Goal: Task Accomplishment & Management: Manage account settings

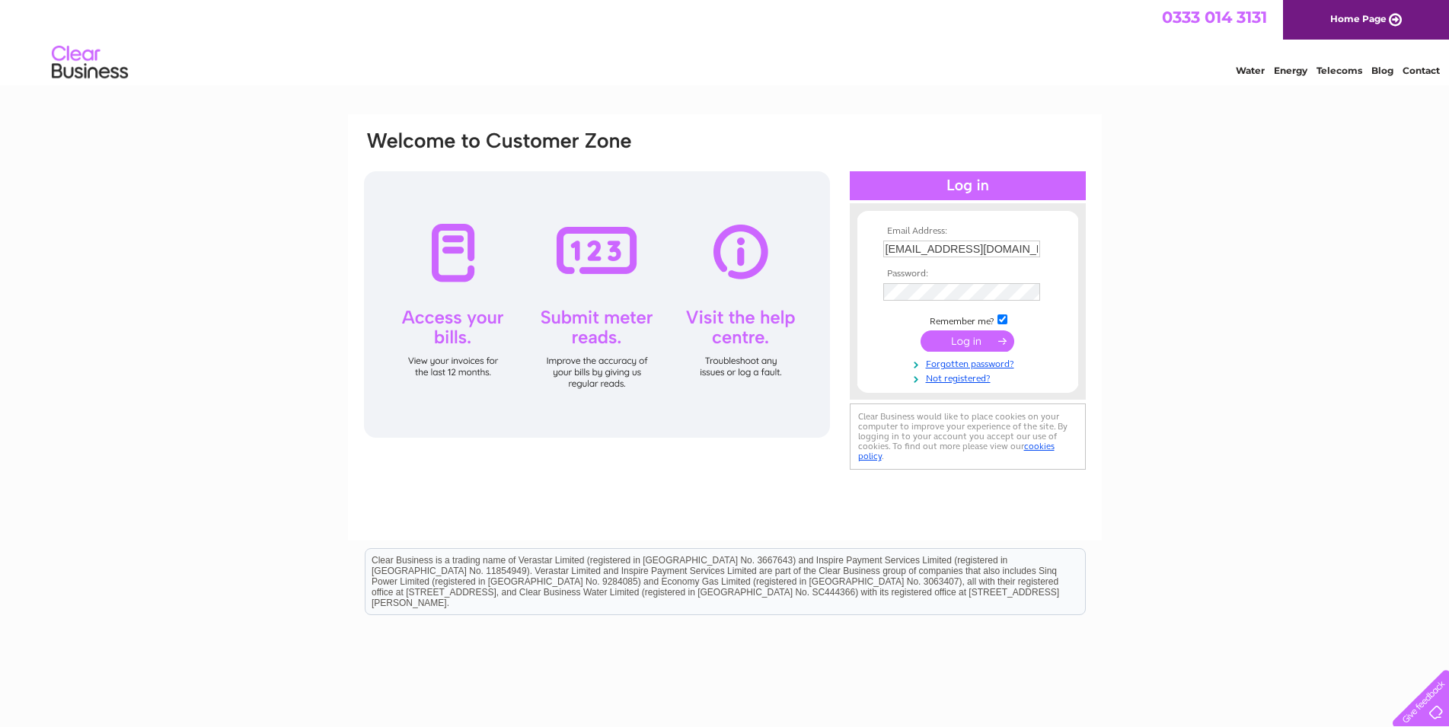
click at [977, 342] on input "submit" at bounding box center [968, 340] width 94 height 21
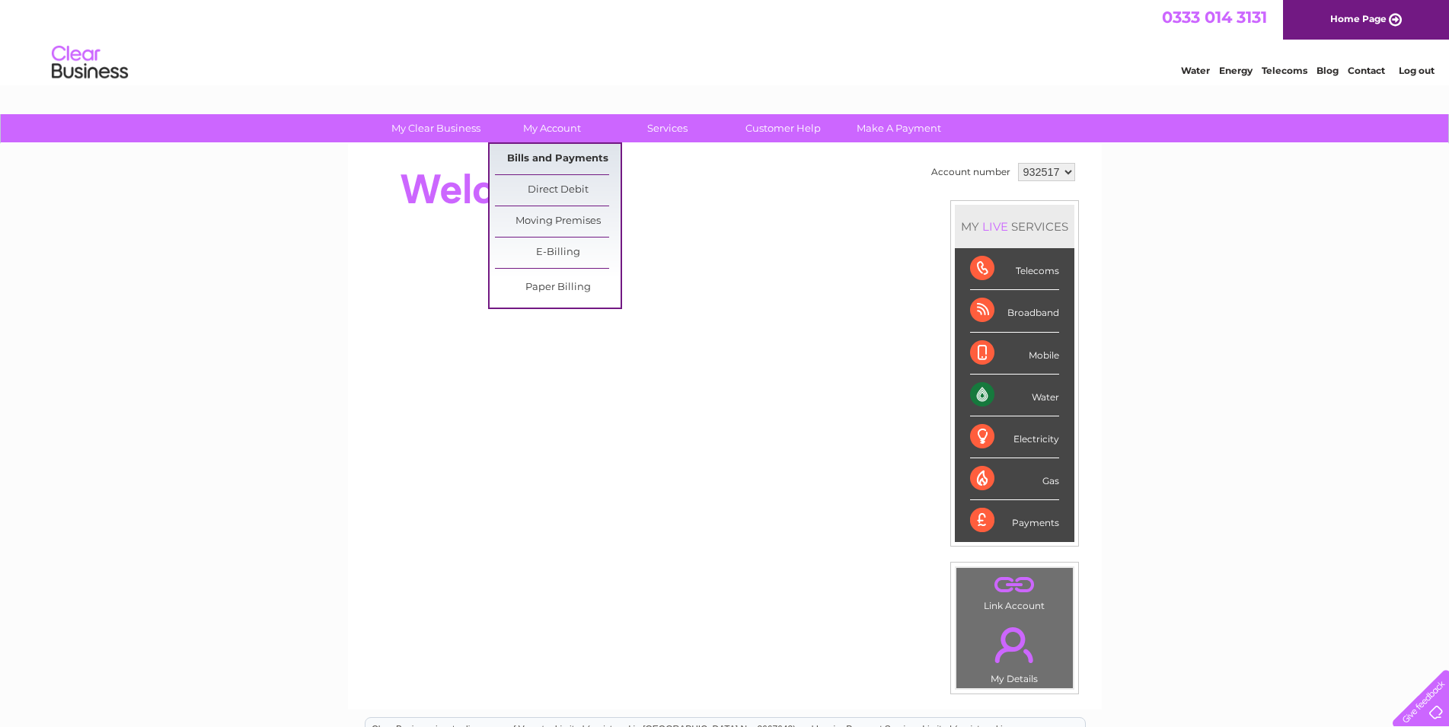
click at [547, 160] on link "Bills and Payments" at bounding box center [558, 159] width 126 height 30
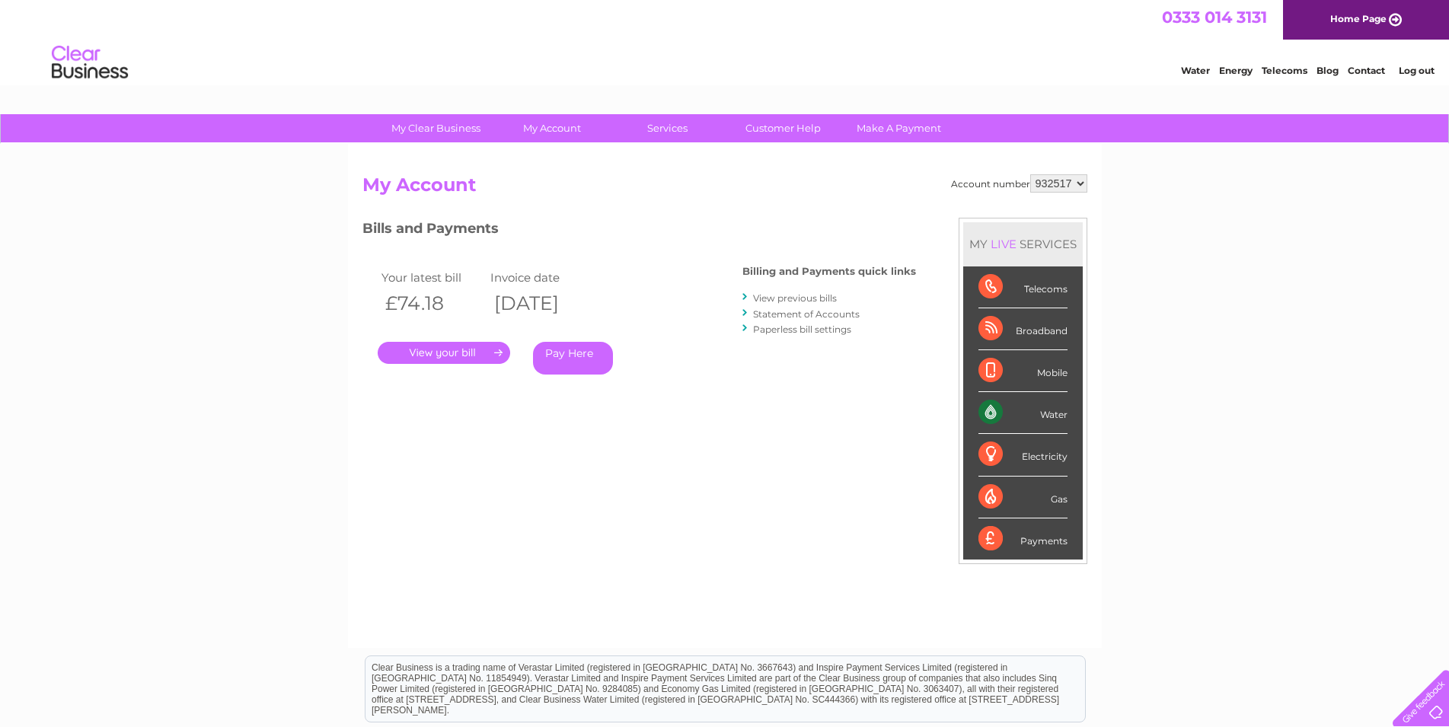
click at [447, 354] on link "." at bounding box center [444, 353] width 132 height 22
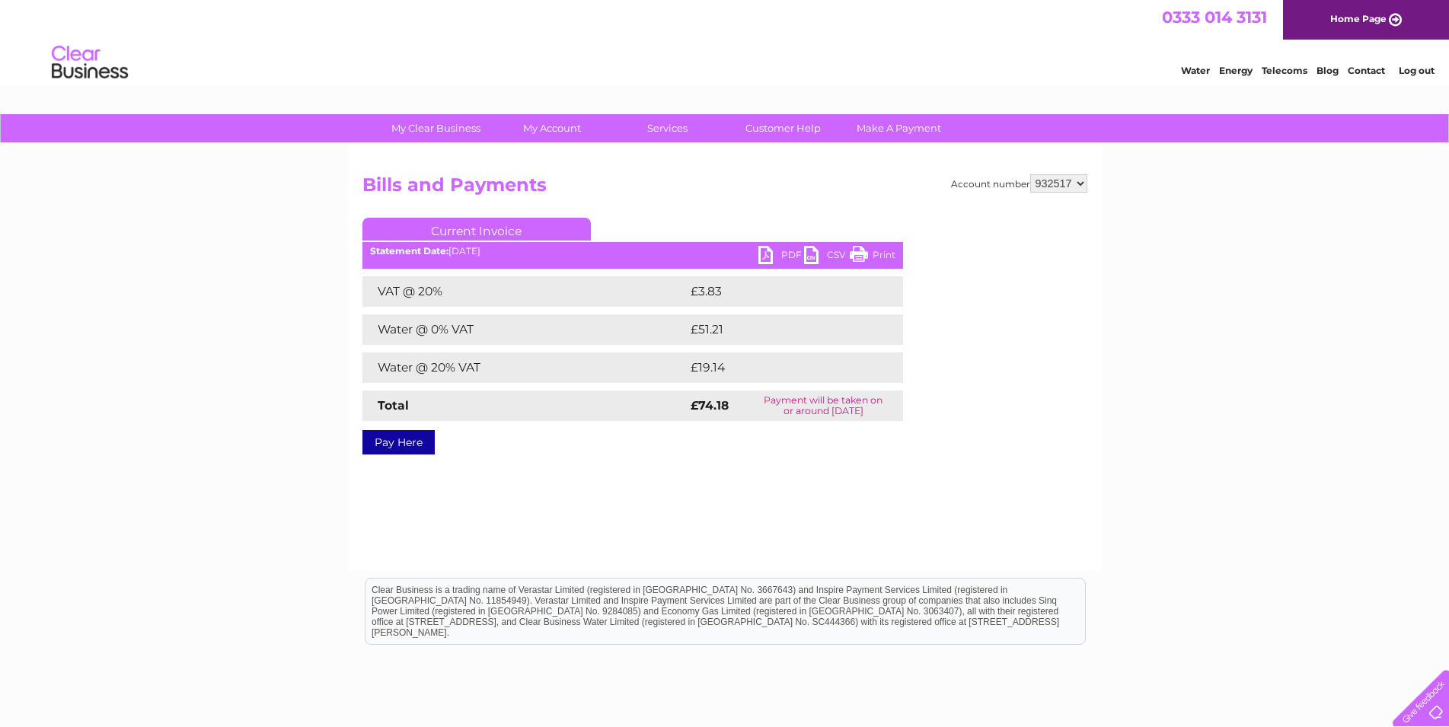
click at [787, 254] on link "PDF" at bounding box center [781, 257] width 46 height 22
click at [1406, 73] on link "Log out" at bounding box center [1417, 70] width 36 height 11
